Goal: Task Accomplishment & Management: Manage account settings

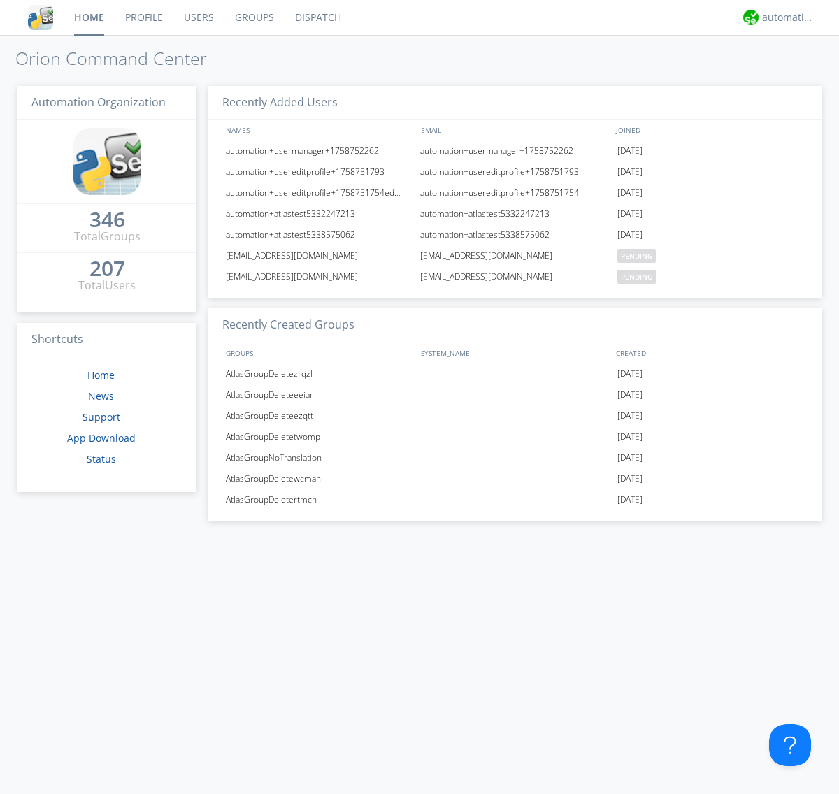
click at [253, 17] on link "Groups" at bounding box center [254, 17] width 60 height 35
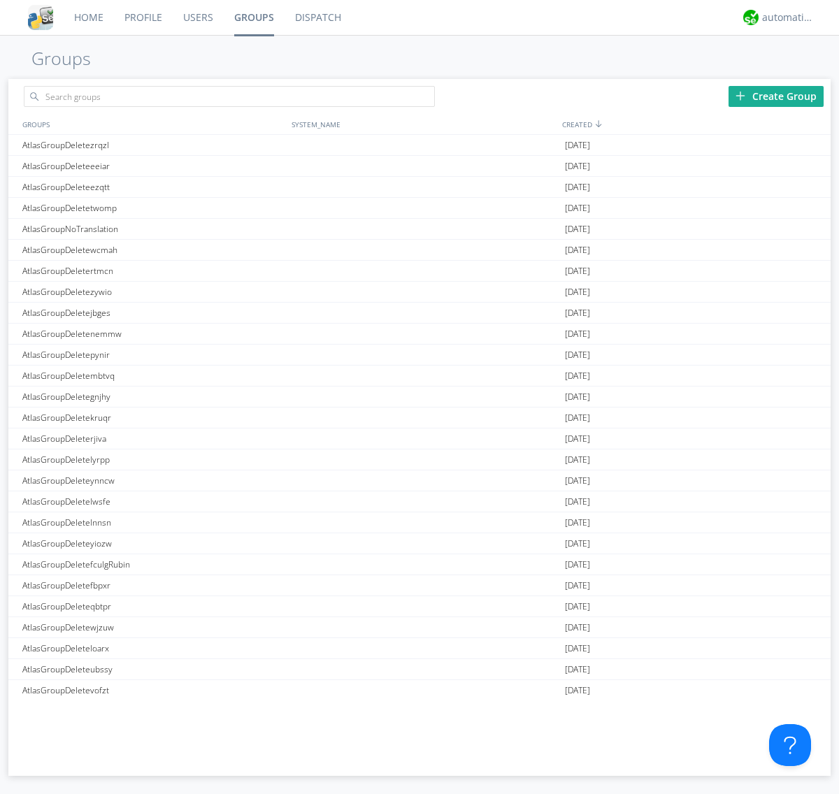
click at [776, 96] on div "Create Group" at bounding box center [775, 96] width 95 height 21
click at [253, 17] on link "Groups" at bounding box center [254, 17] width 61 height 35
type input "AtlasGroupDeletevwogp"
click at [153, 145] on div "AtlasGroupDeletevwogp" at bounding box center [153, 145] width 269 height 20
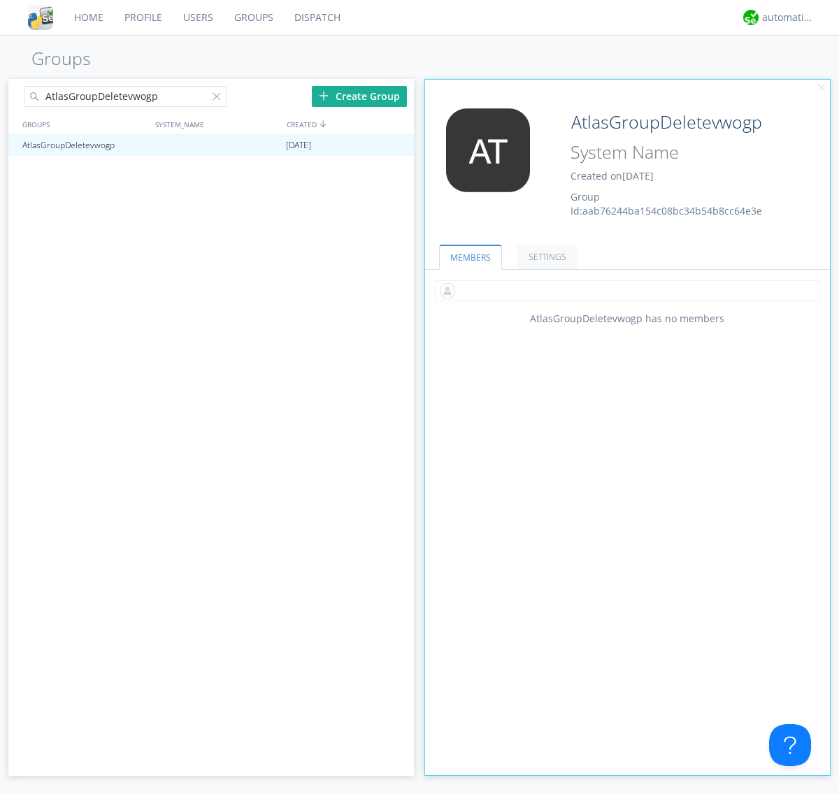
click at [627, 290] on input "text" at bounding box center [627, 290] width 385 height 21
type input "automation+atlas0005"
click at [624, 290] on input "text" at bounding box center [627, 290] width 385 height 21
type input "automation+atlas0004"
click at [624, 290] on input "text" at bounding box center [627, 290] width 385 height 21
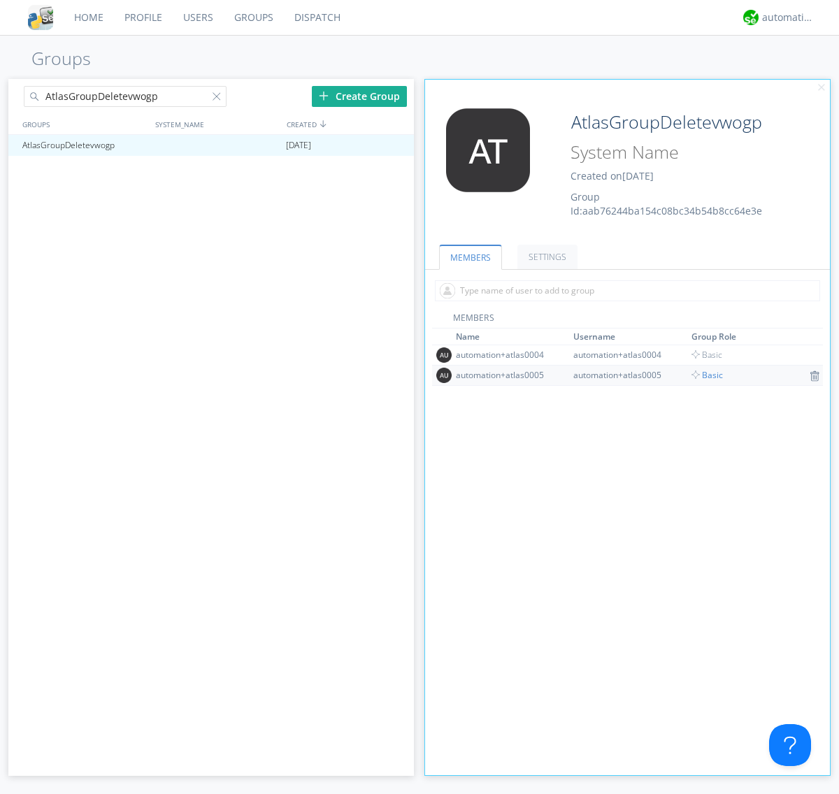
click at [703, 375] on span "Basic" at bounding box center [706, 375] width 31 height 12
click at [624, 290] on input "text" at bounding box center [627, 290] width 385 height 21
click at [703, 354] on span "Basic" at bounding box center [706, 355] width 31 height 12
click at [396, 145] on div at bounding box center [396, 145] width 14 height 11
